Goal: Task Accomplishment & Management: Use online tool/utility

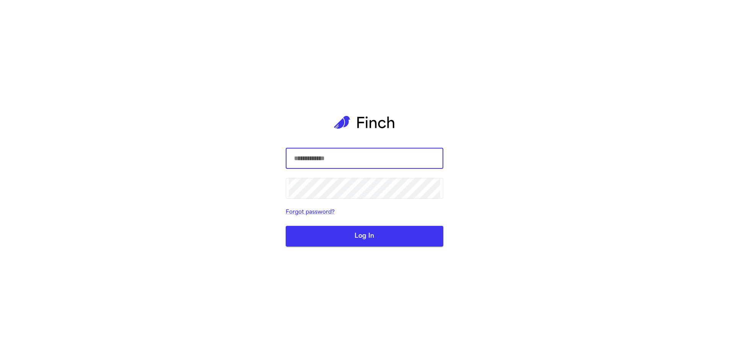
type input "****"
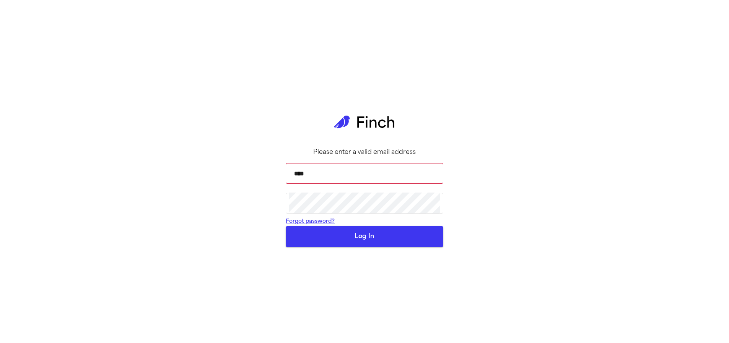
click at [401, 247] on button "Log In" at bounding box center [365, 236] width 158 height 21
drag, startPoint x: 354, startPoint y: 243, endPoint x: 356, endPoint y: 254, distance: 11.0
click at [354, 243] on form "**** ​ ​ Forgot password? Log In" at bounding box center [365, 202] width 158 height 90
drag, startPoint x: 357, startPoint y: 258, endPoint x: 250, endPoint y: 169, distance: 138.5
click at [357, 247] on button "Log In" at bounding box center [365, 236] width 158 height 21
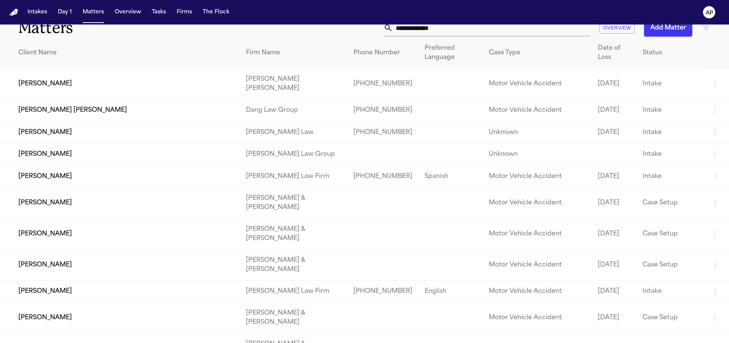
scroll to position [23, 0]
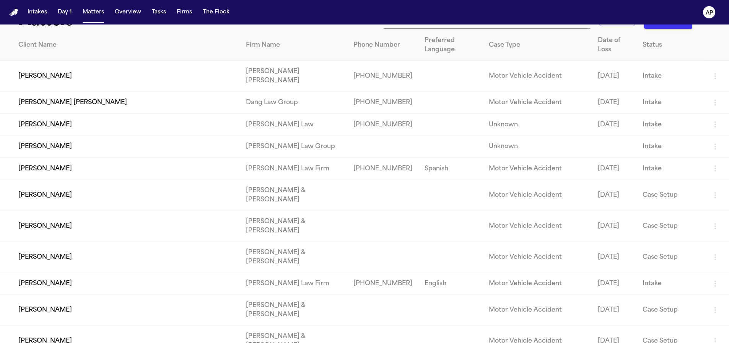
click at [57, 265] on td "Jessica Moll" at bounding box center [120, 256] width 240 height 31
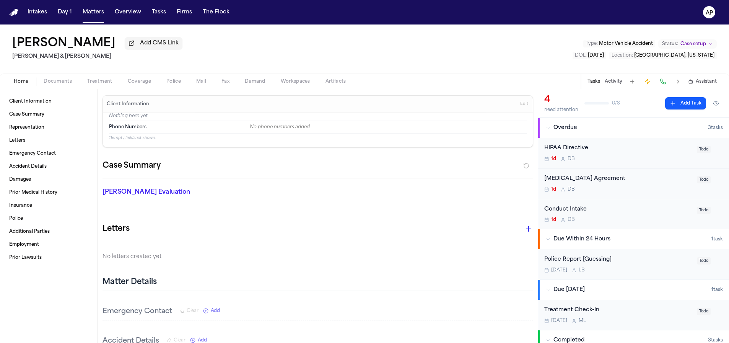
click at [166, 85] on span "Police" at bounding box center [173, 81] width 15 height 6
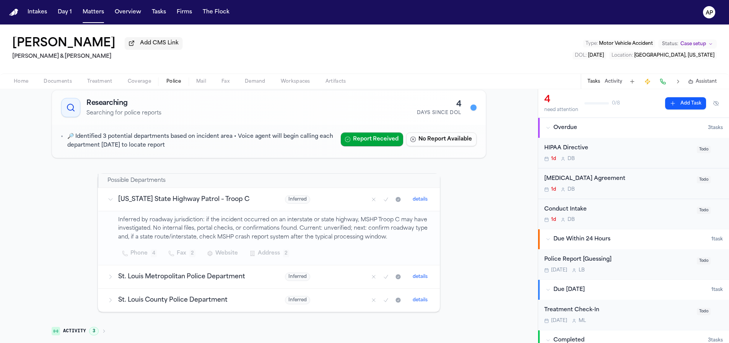
scroll to position [91, 0]
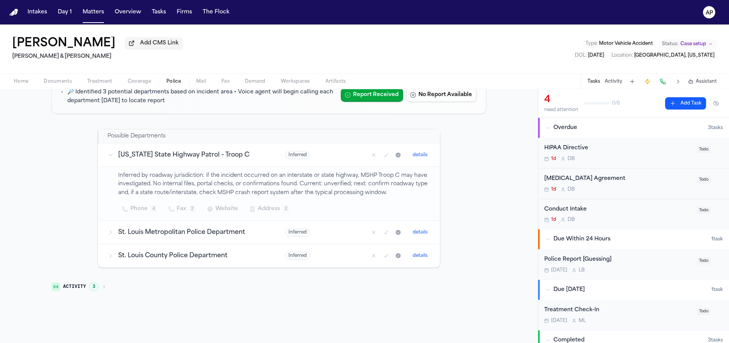
click at [104, 282] on button "Activity 3" at bounding box center [79, 286] width 61 height 13
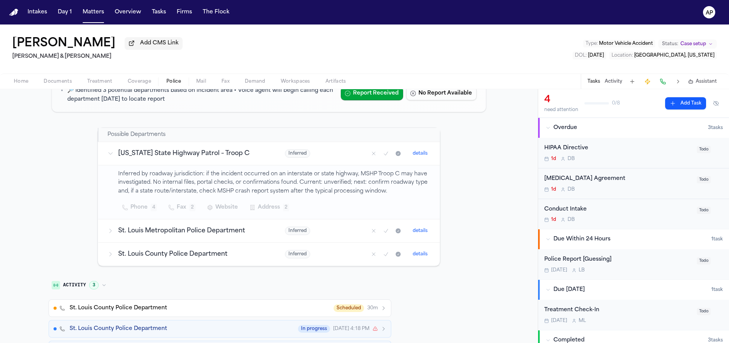
click at [104, 282] on button "Activity 3" at bounding box center [79, 284] width 61 height 13
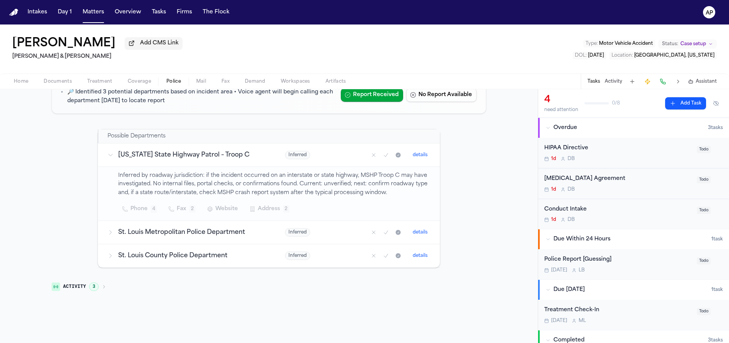
click at [104, 282] on button "Activity 3" at bounding box center [79, 286] width 61 height 13
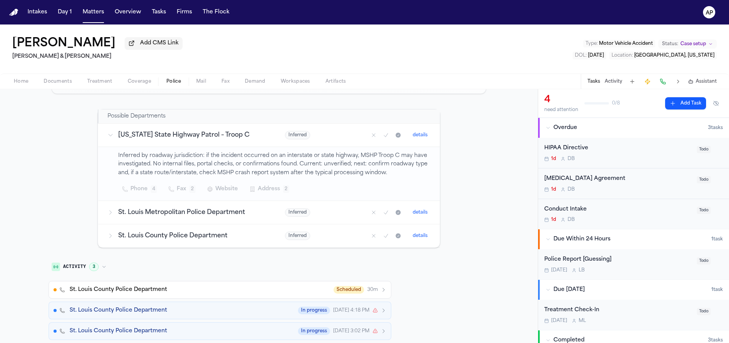
scroll to position [117, 0]
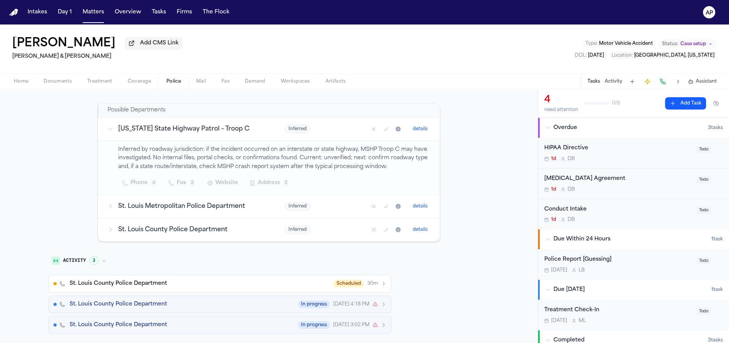
click at [254, 260] on div "Activity 3 St. Louis County Police Department Scheduled 30m St. Louis County Po…" at bounding box center [220, 294] width 343 height 80
click at [102, 260] on icon "button" at bounding box center [104, 260] width 5 height 5
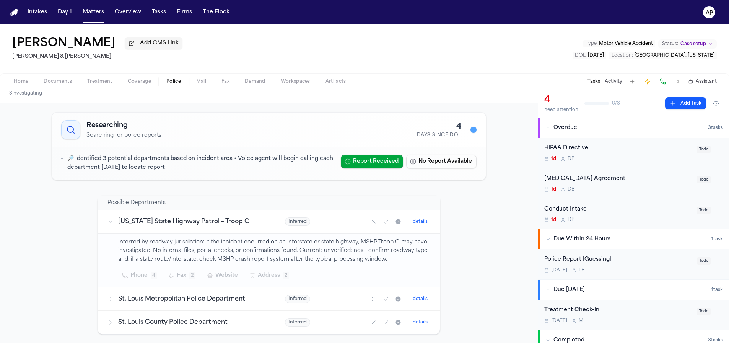
scroll to position [0, 0]
